Goal: Information Seeking & Learning: Understand process/instructions

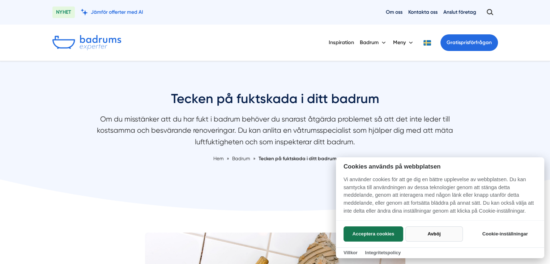
click at [420, 233] on button "Avböj" at bounding box center [433, 233] width 57 height 15
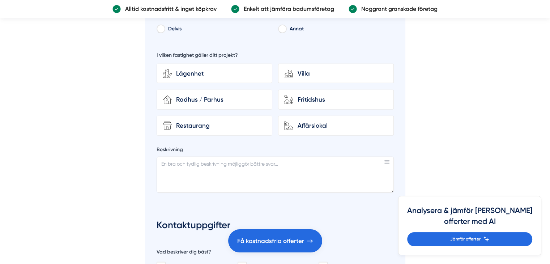
scroll to position [2162, 0]
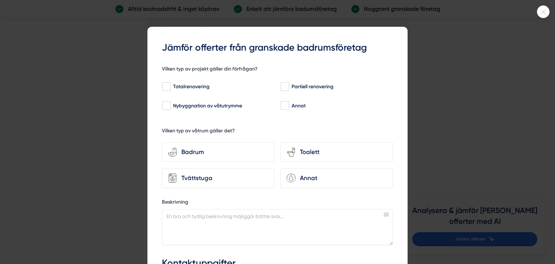
drag, startPoint x: 550, startPoint y: 117, endPoint x: 550, endPoint y: 130, distance: 13.0
click at [550, 130] on html "NYHET Jämför offerter med AI Om oss Kontakta oss Anslut företag Inspiration Bad…" at bounding box center [277, 126] width 555 height 4576
click at [521, 133] on div at bounding box center [277, 132] width 555 height 264
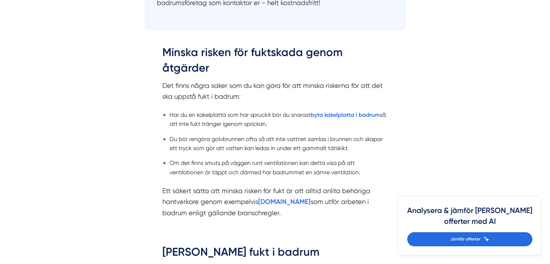
scroll to position [1107, 0]
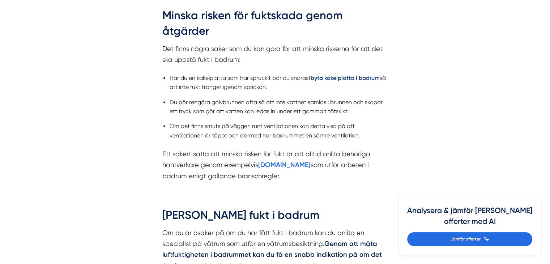
click at [350, 80] on strong "byta kakelplatta i badrum" at bounding box center [345, 77] width 69 height 7
